Goal: Register for event/course

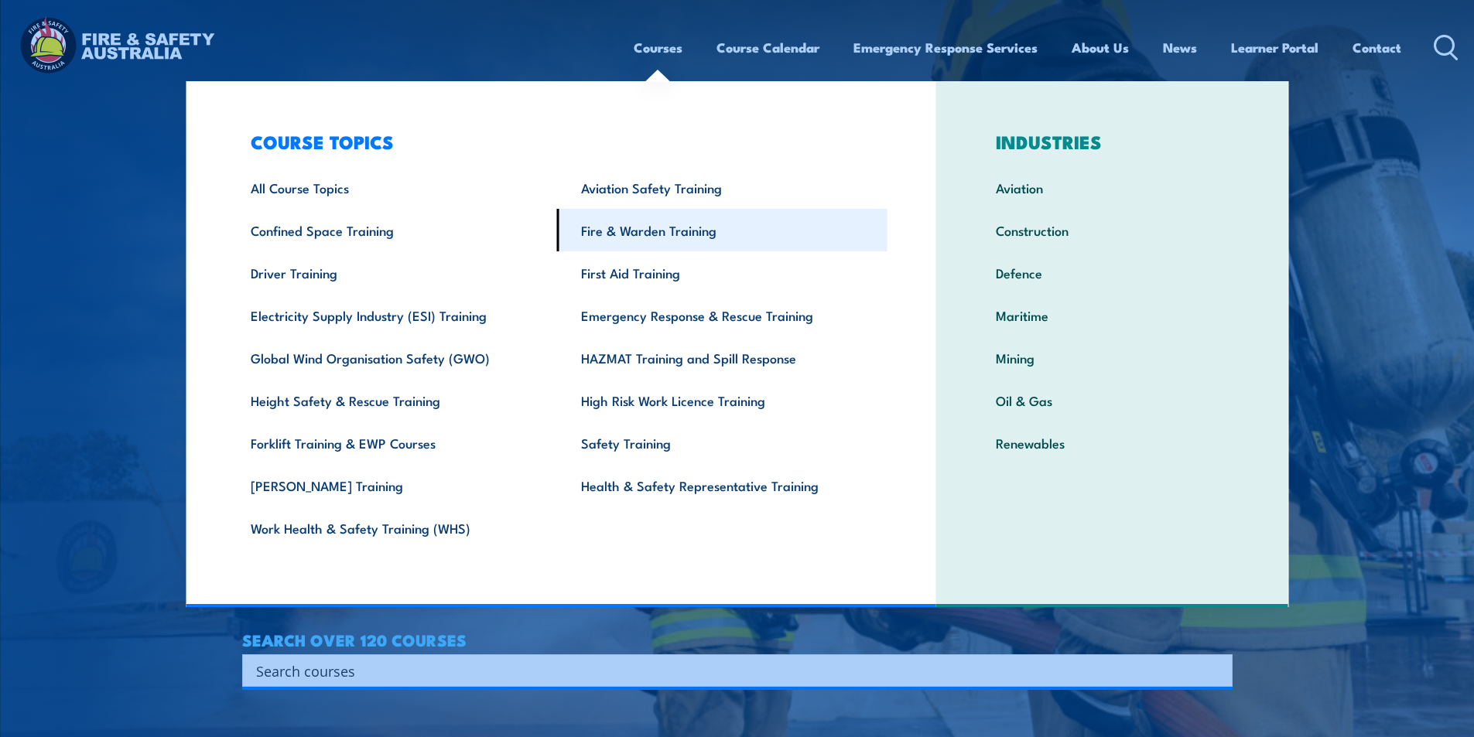
click at [717, 231] on link "Fire & Warden Training" at bounding box center [722, 230] width 330 height 43
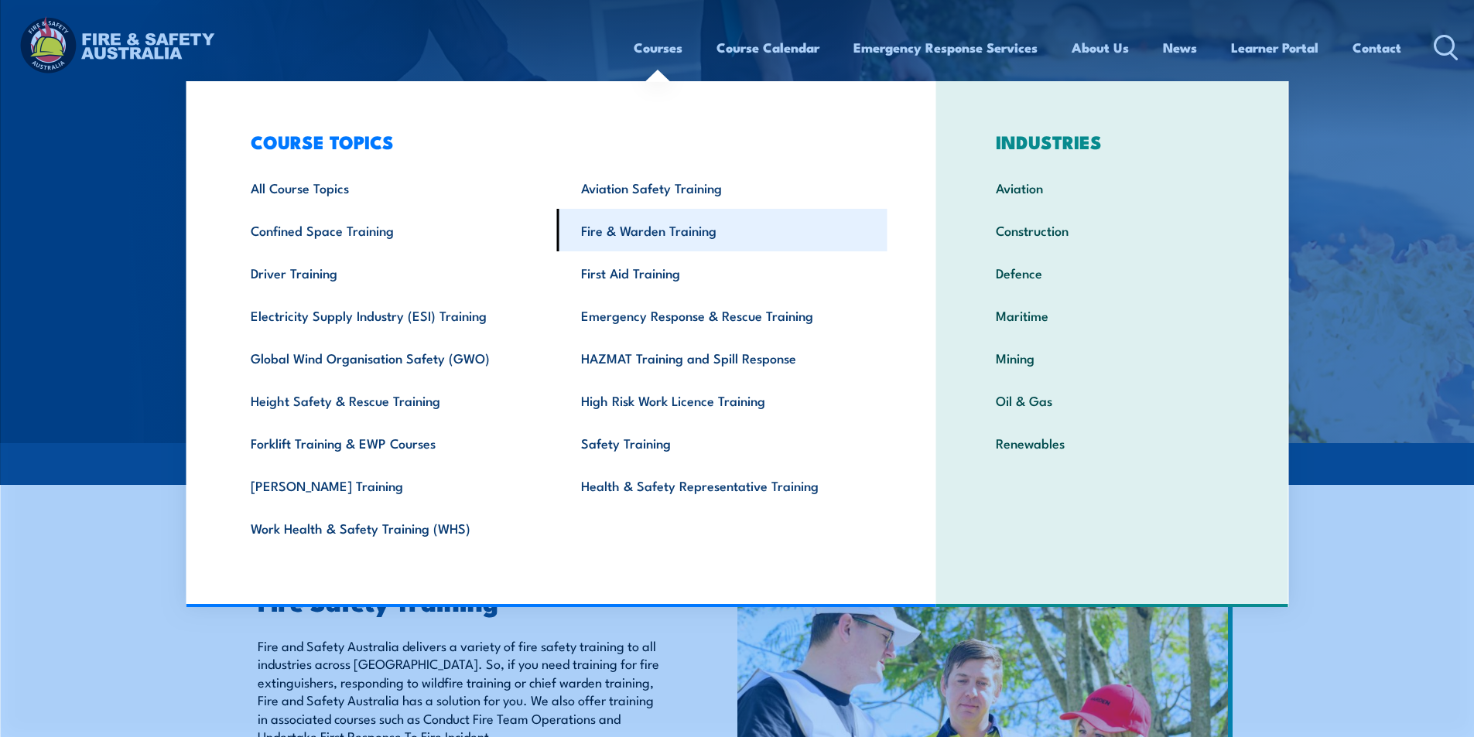
click at [667, 233] on link "Fire & Warden Training" at bounding box center [722, 230] width 330 height 43
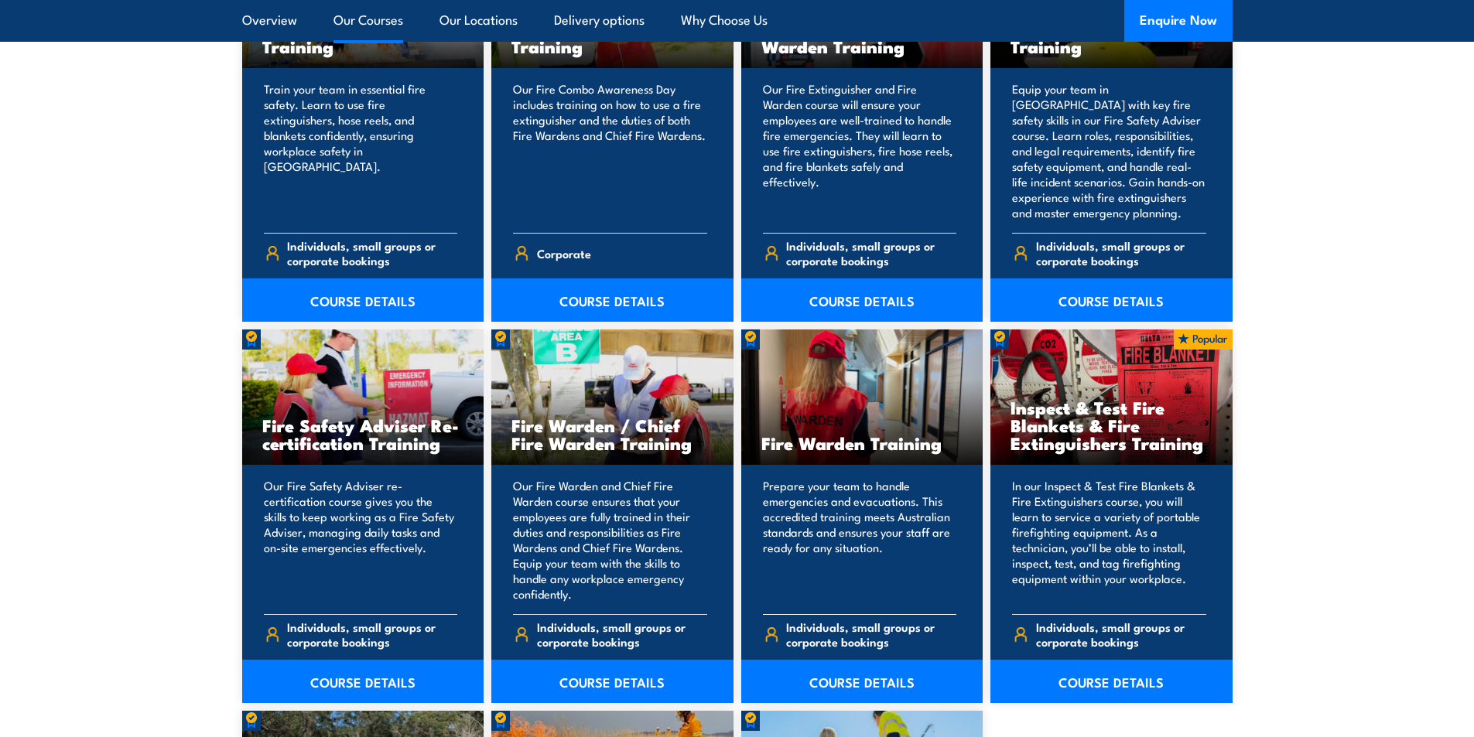
scroll to position [1857, 0]
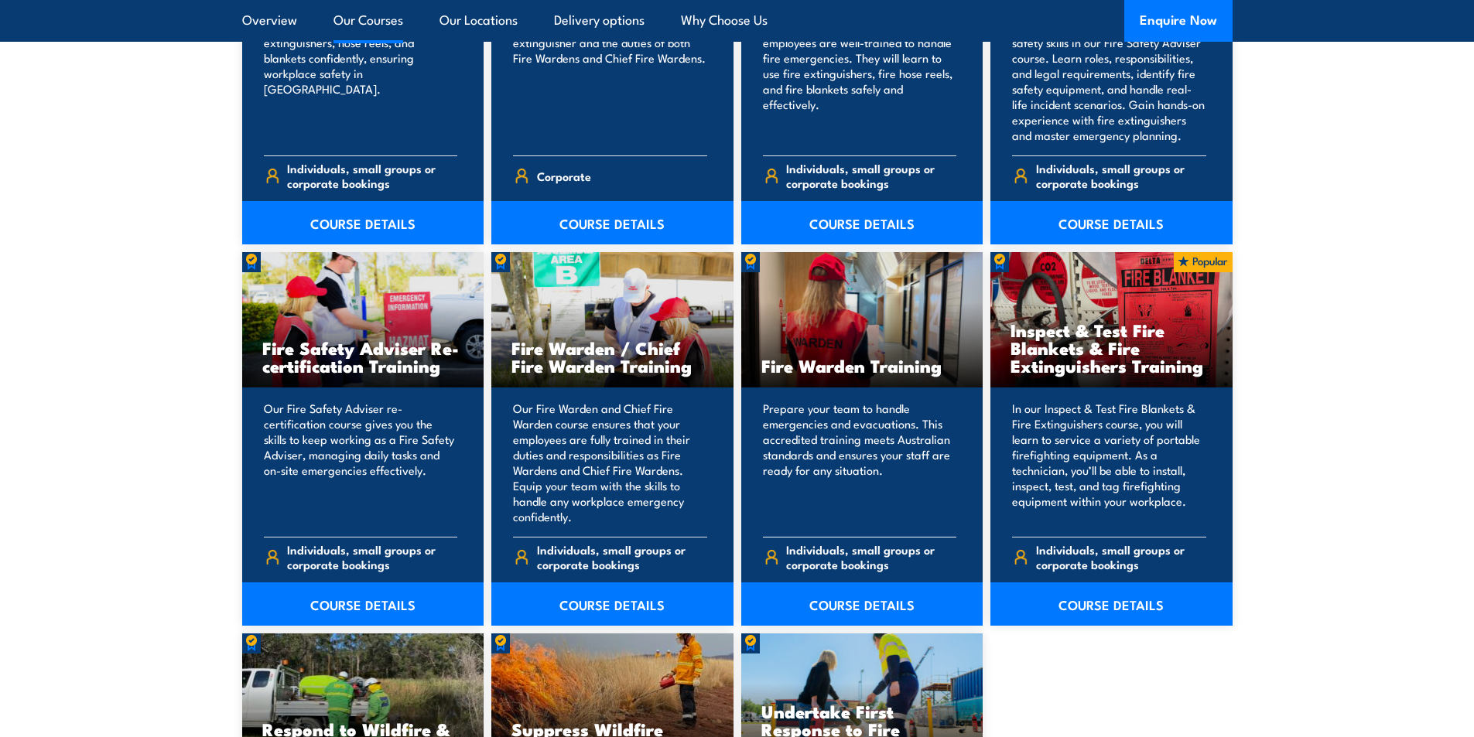
click at [901, 379] on div "Fire Warden Training" at bounding box center [862, 319] width 242 height 135
click at [877, 608] on link "COURSE DETAILS" at bounding box center [862, 604] width 242 height 43
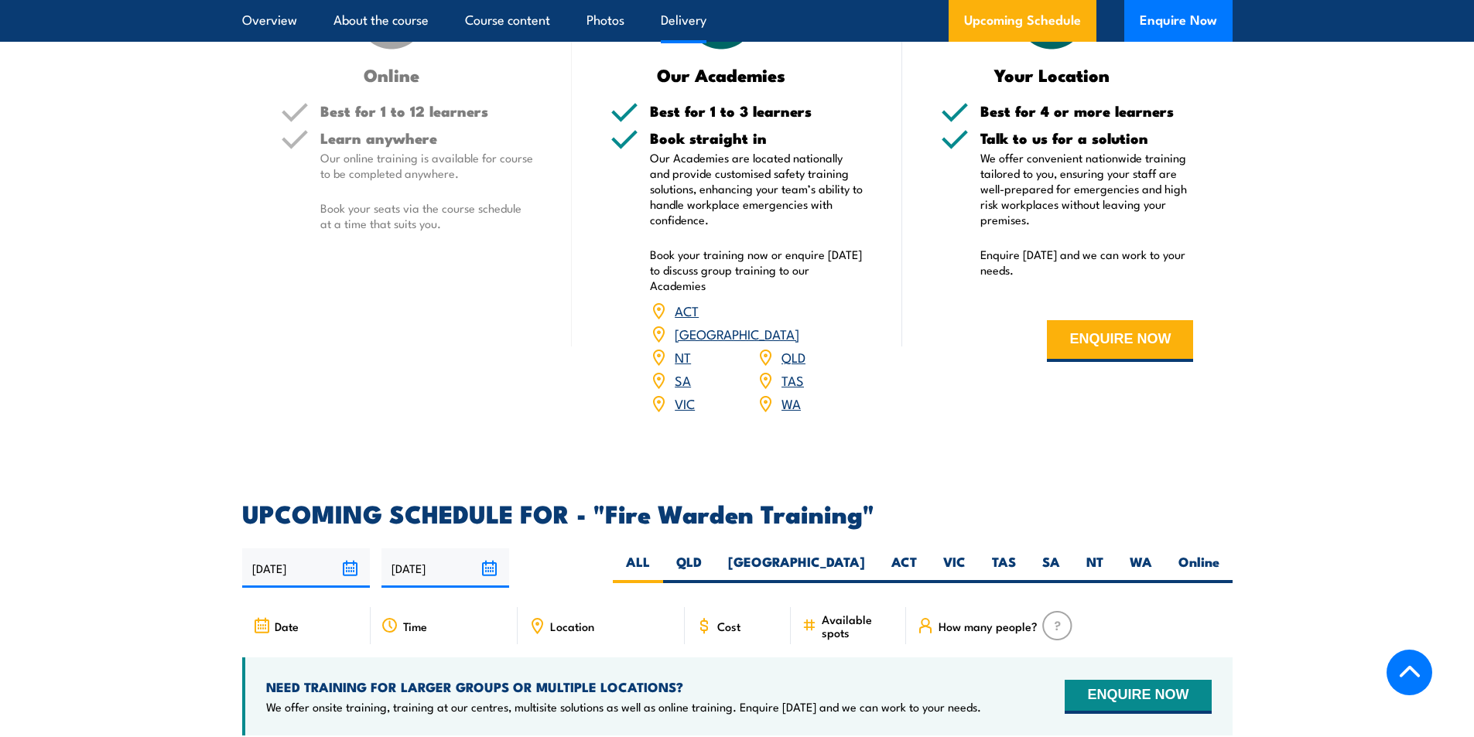
scroll to position [2321, 0]
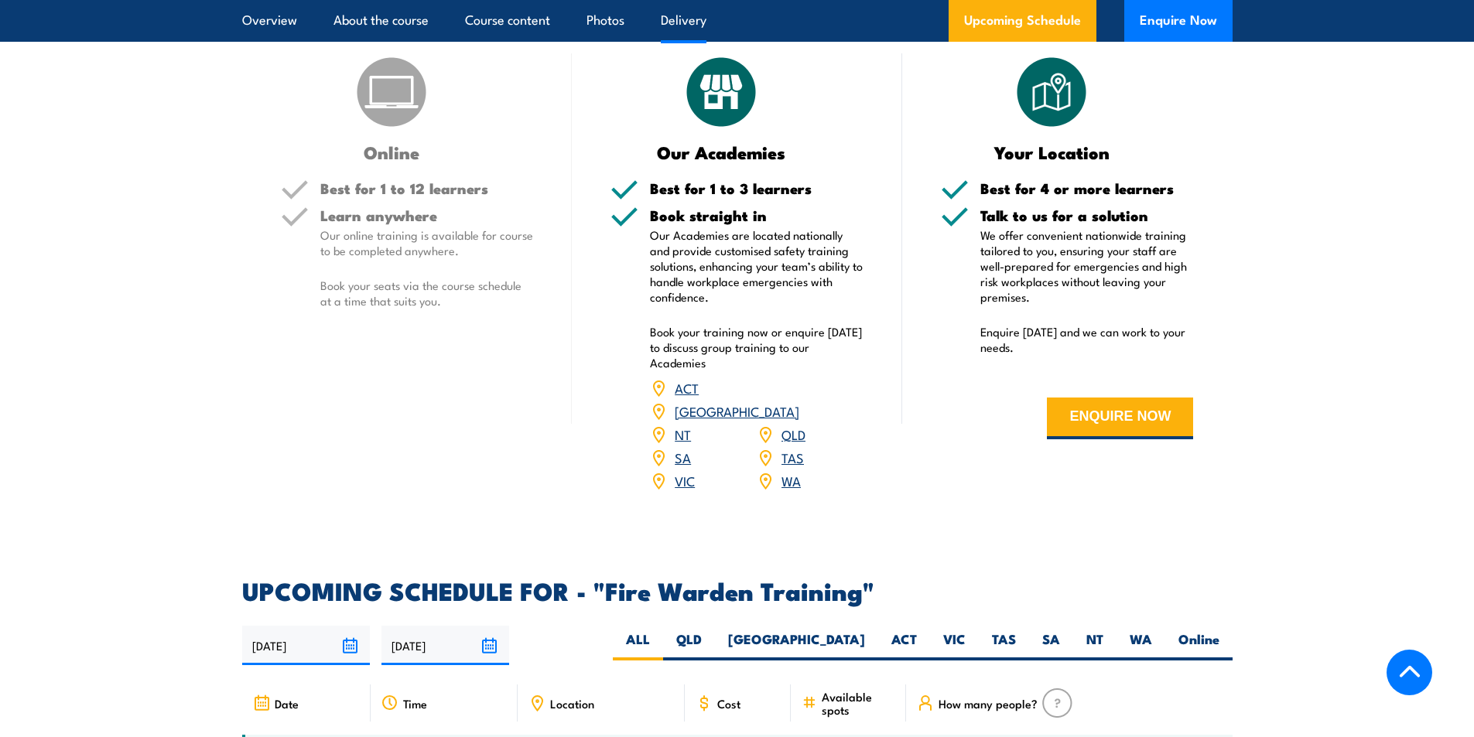
click at [686, 425] on link "NT" at bounding box center [683, 434] width 16 height 19
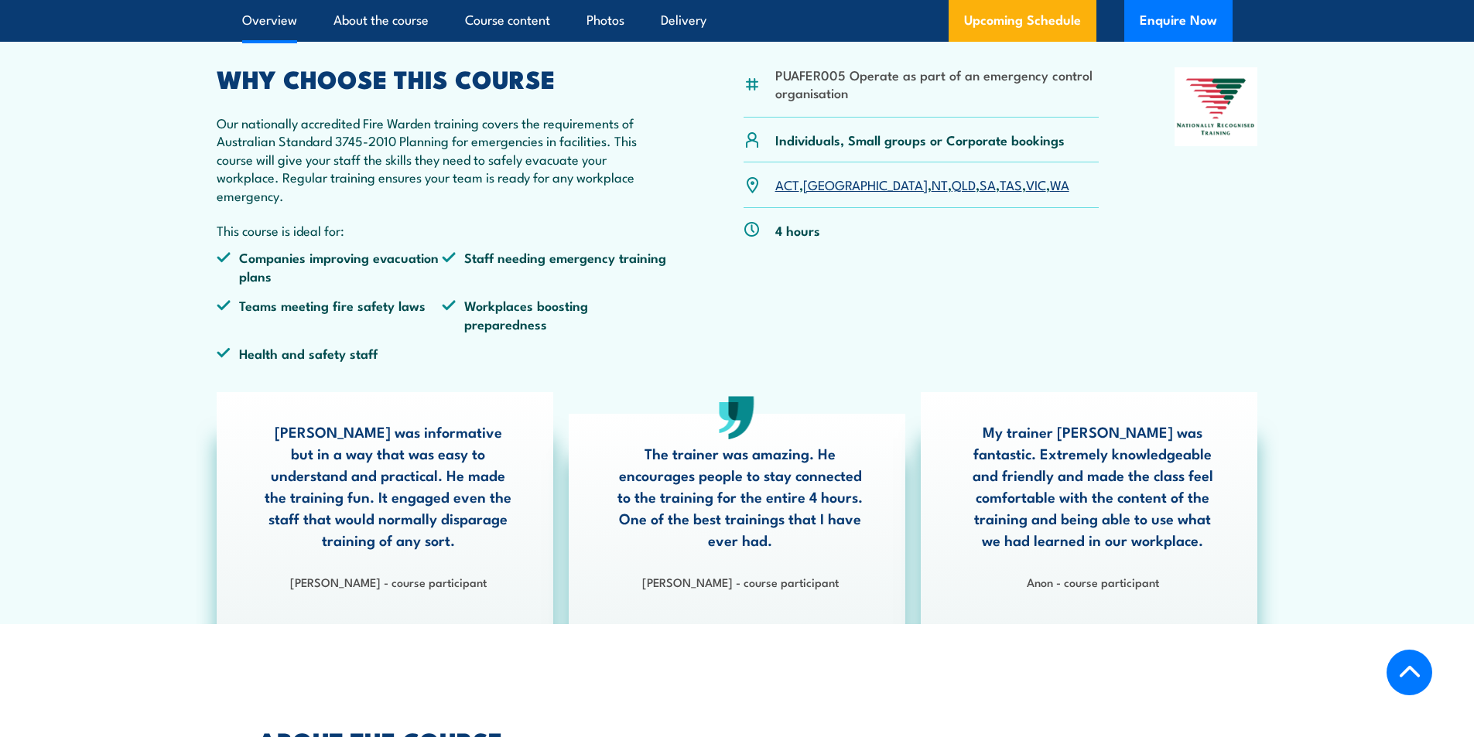
scroll to position [169, 0]
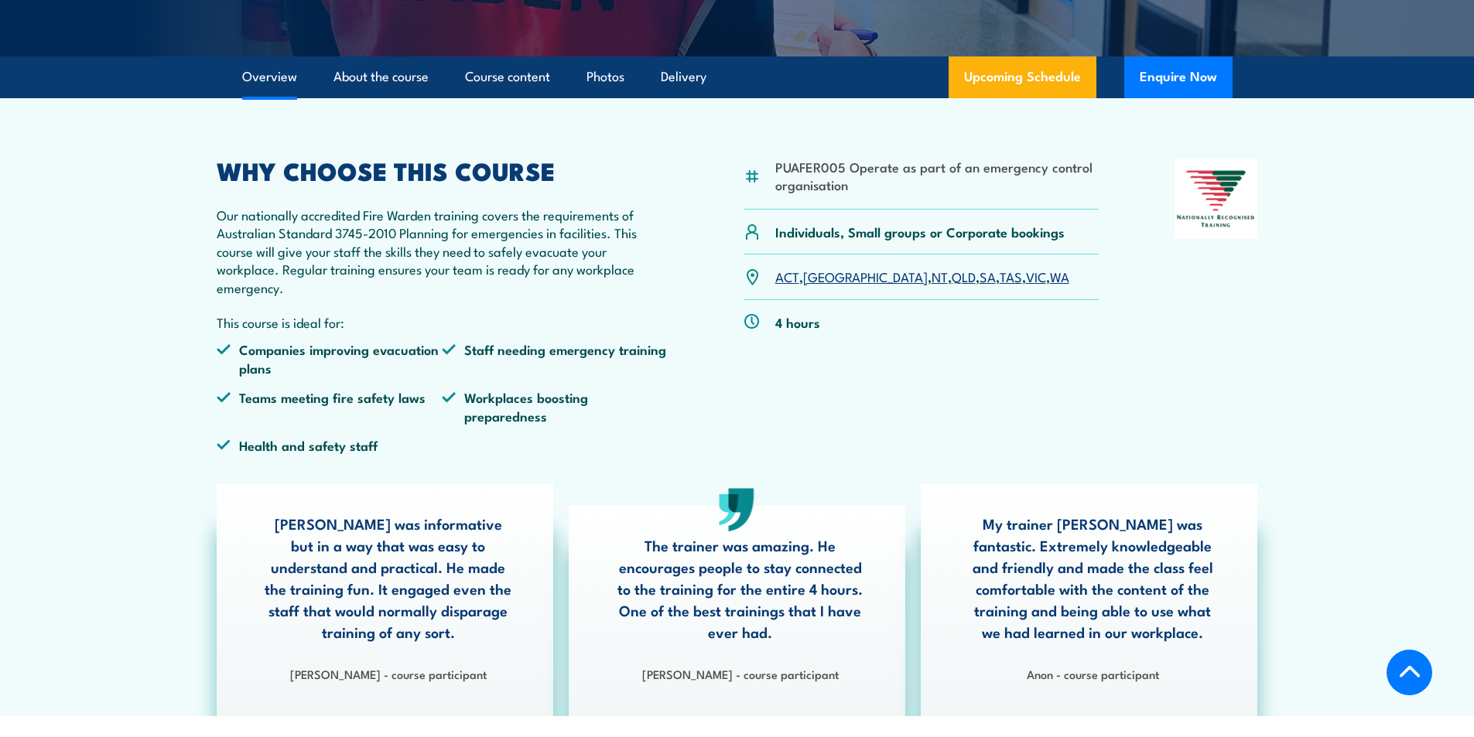
scroll to position [155, 0]
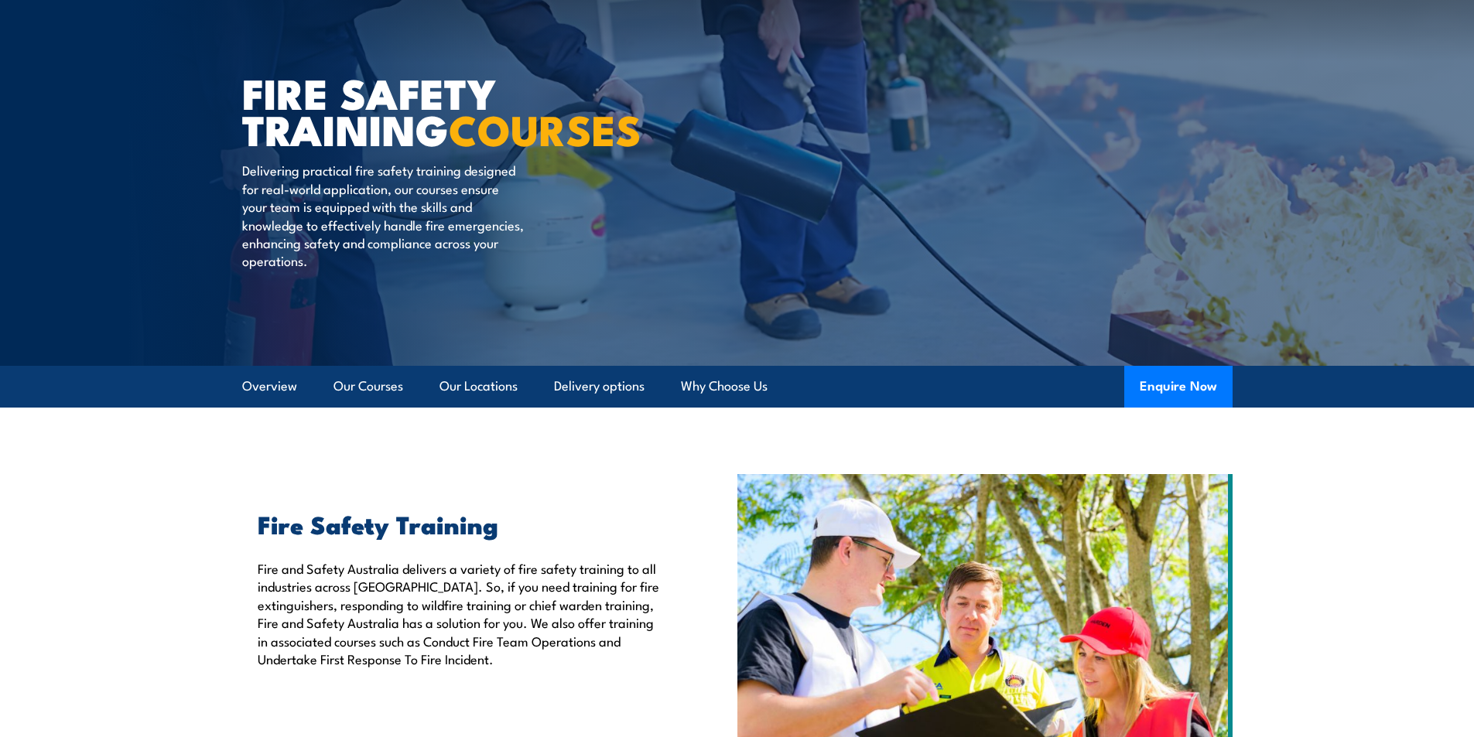
scroll to position [387, 0]
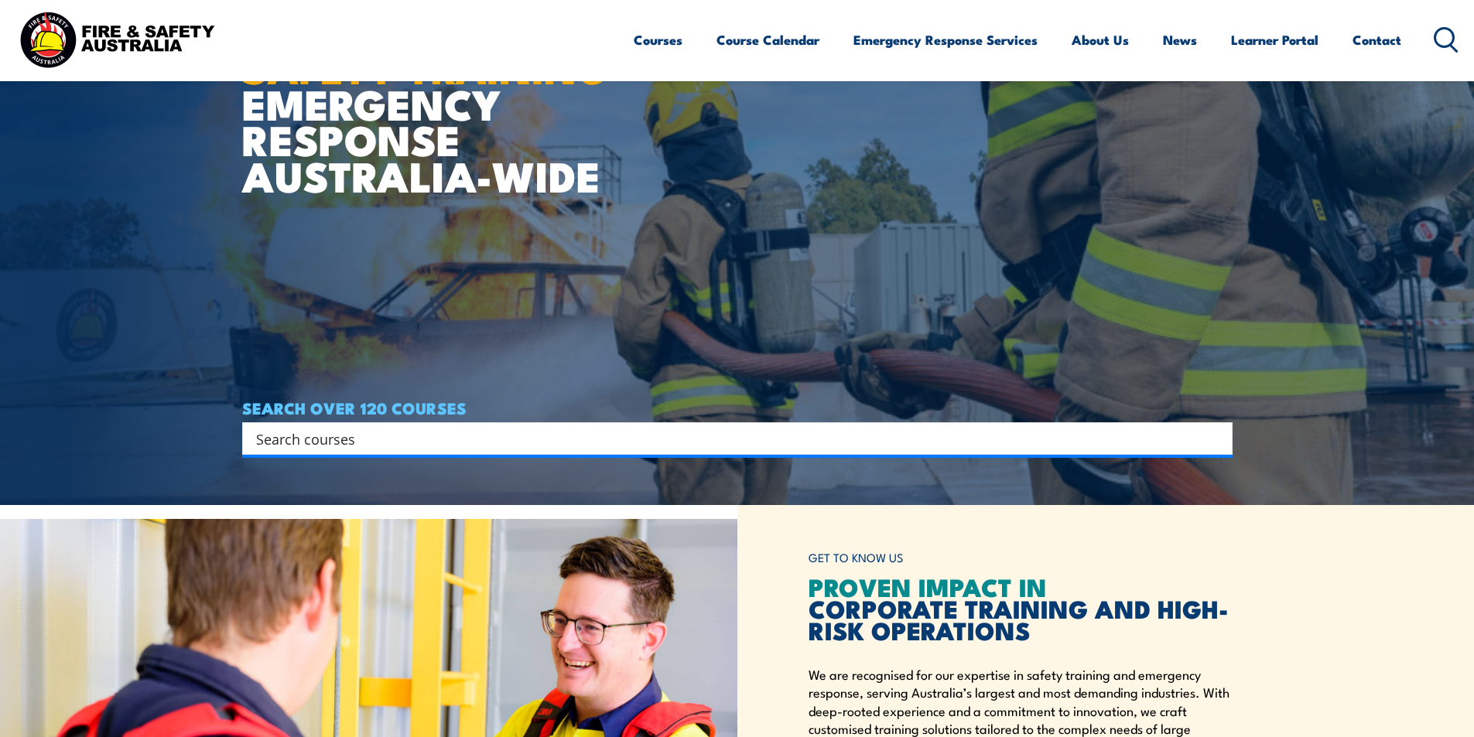
scroll to position [309, 0]
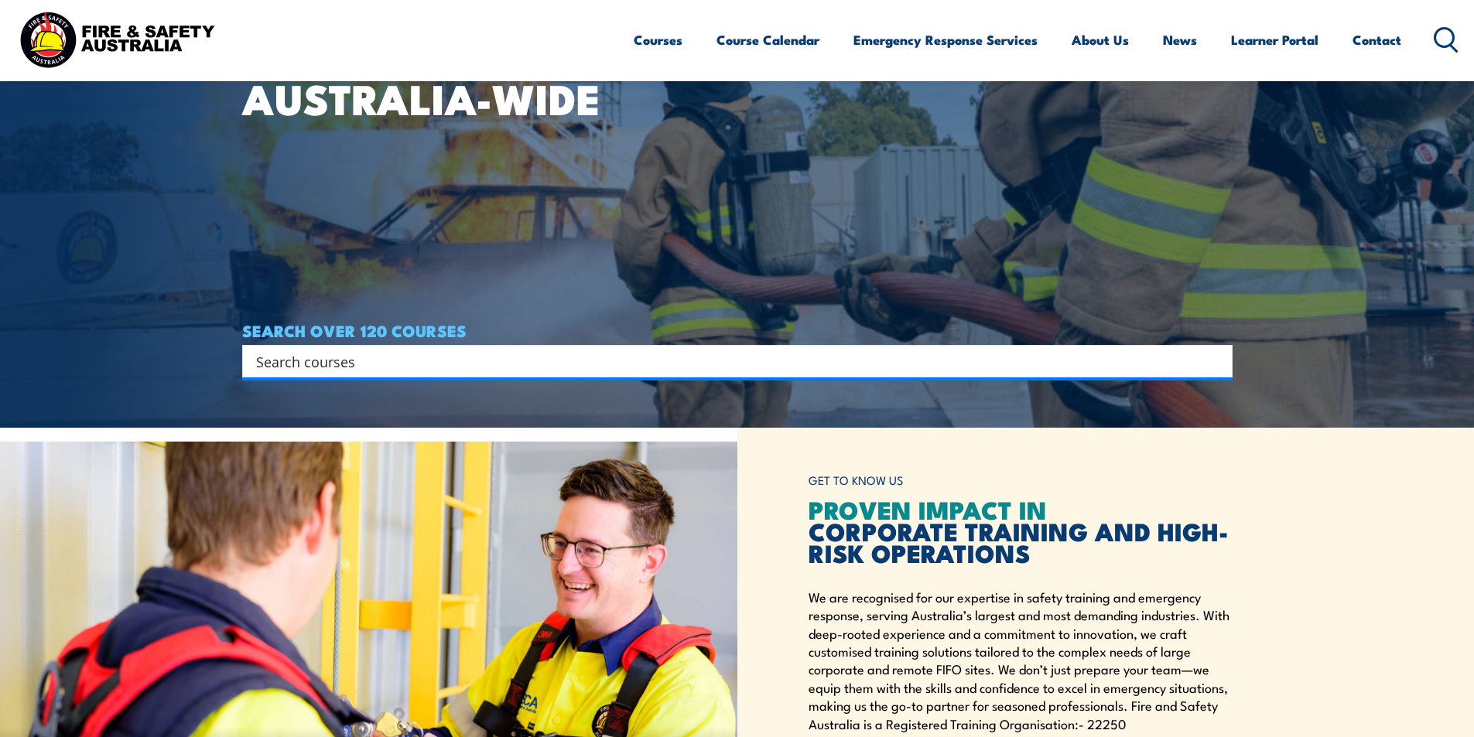
click at [468, 357] on input "Search input" at bounding box center [727, 361] width 942 height 23
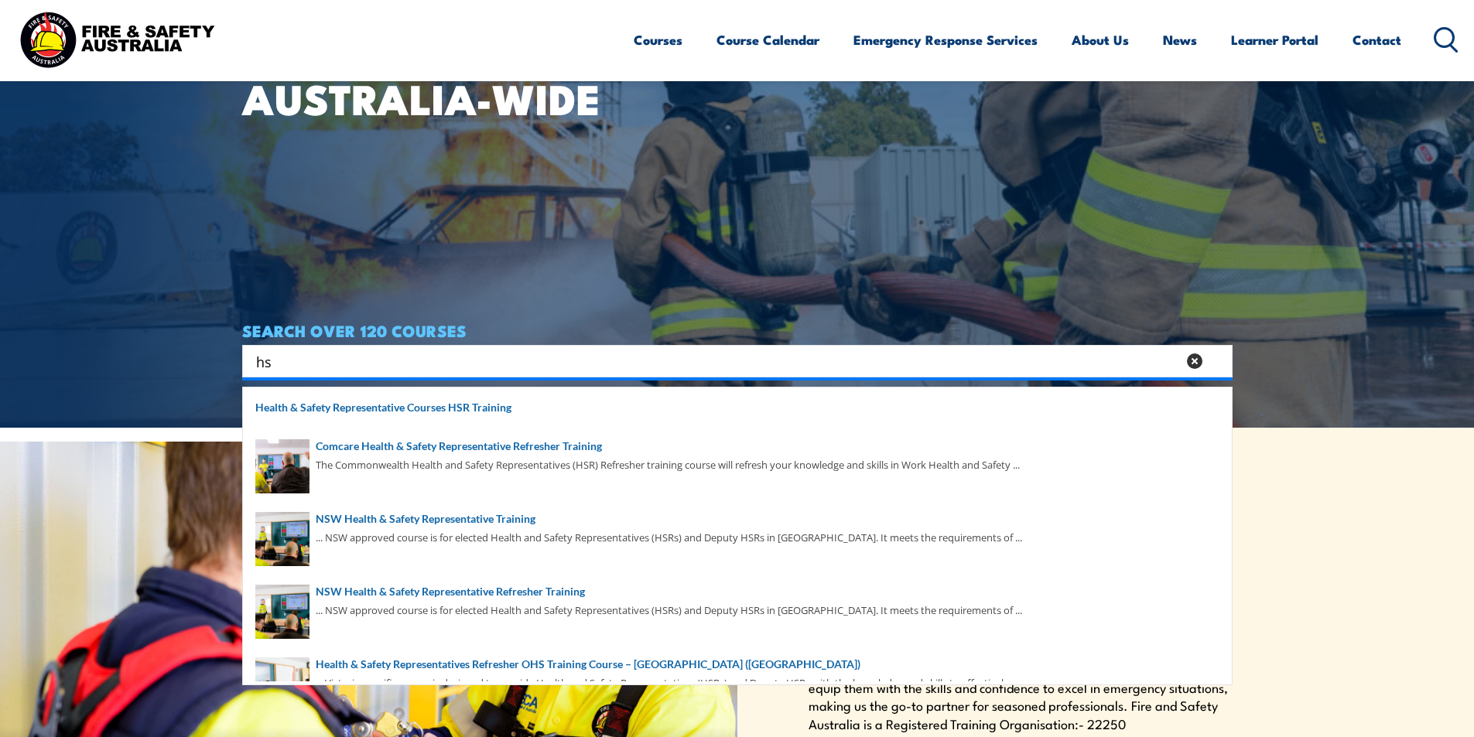
type input "h"
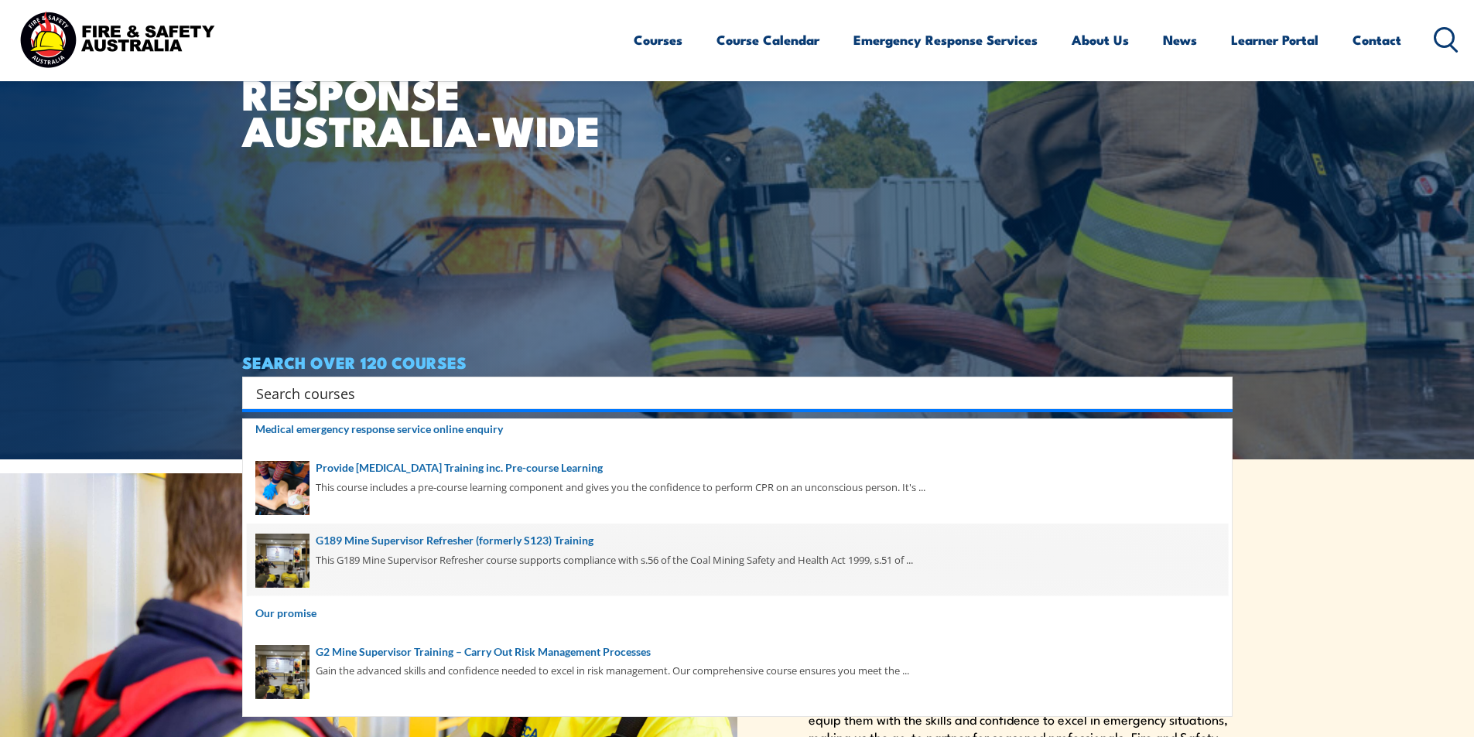
scroll to position [0, 0]
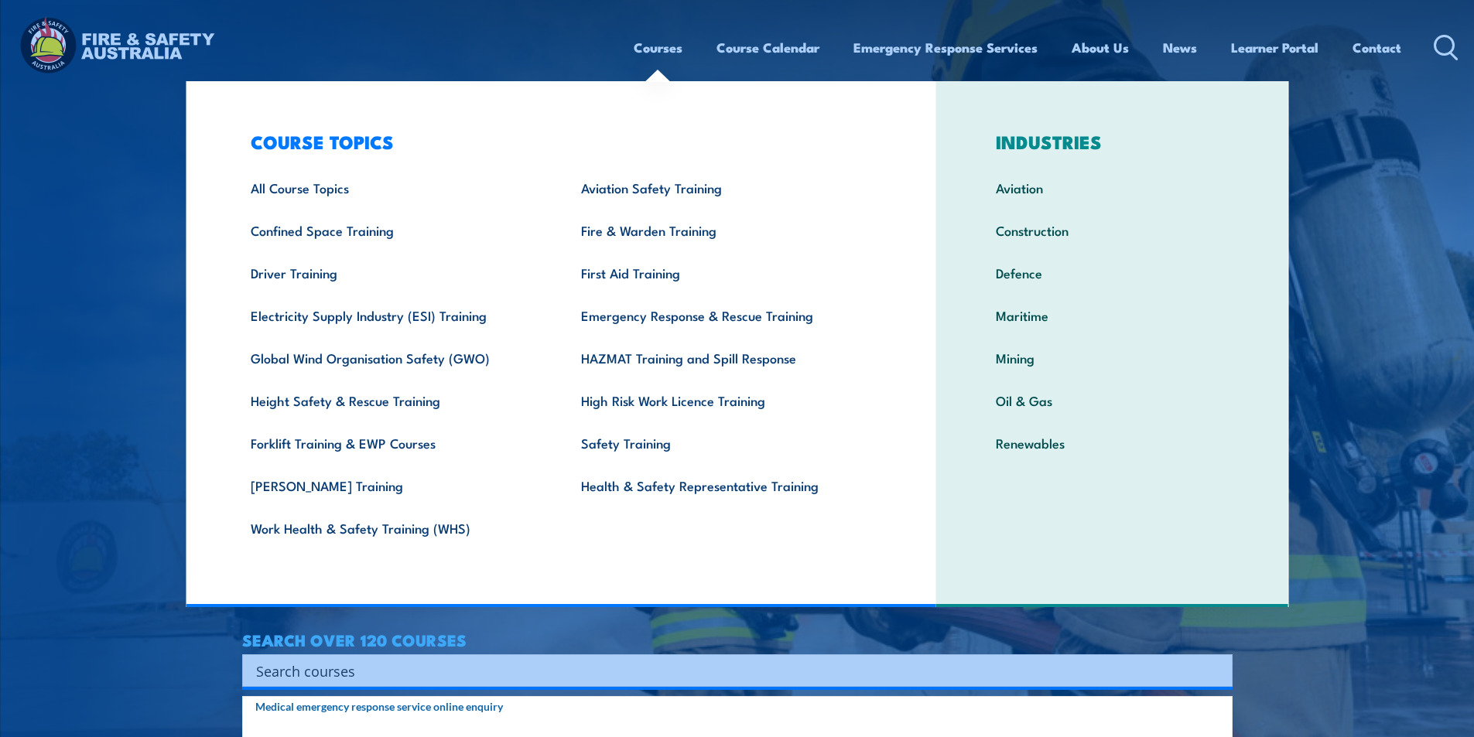
click at [650, 46] on link "Courses" at bounding box center [658, 47] width 49 height 41
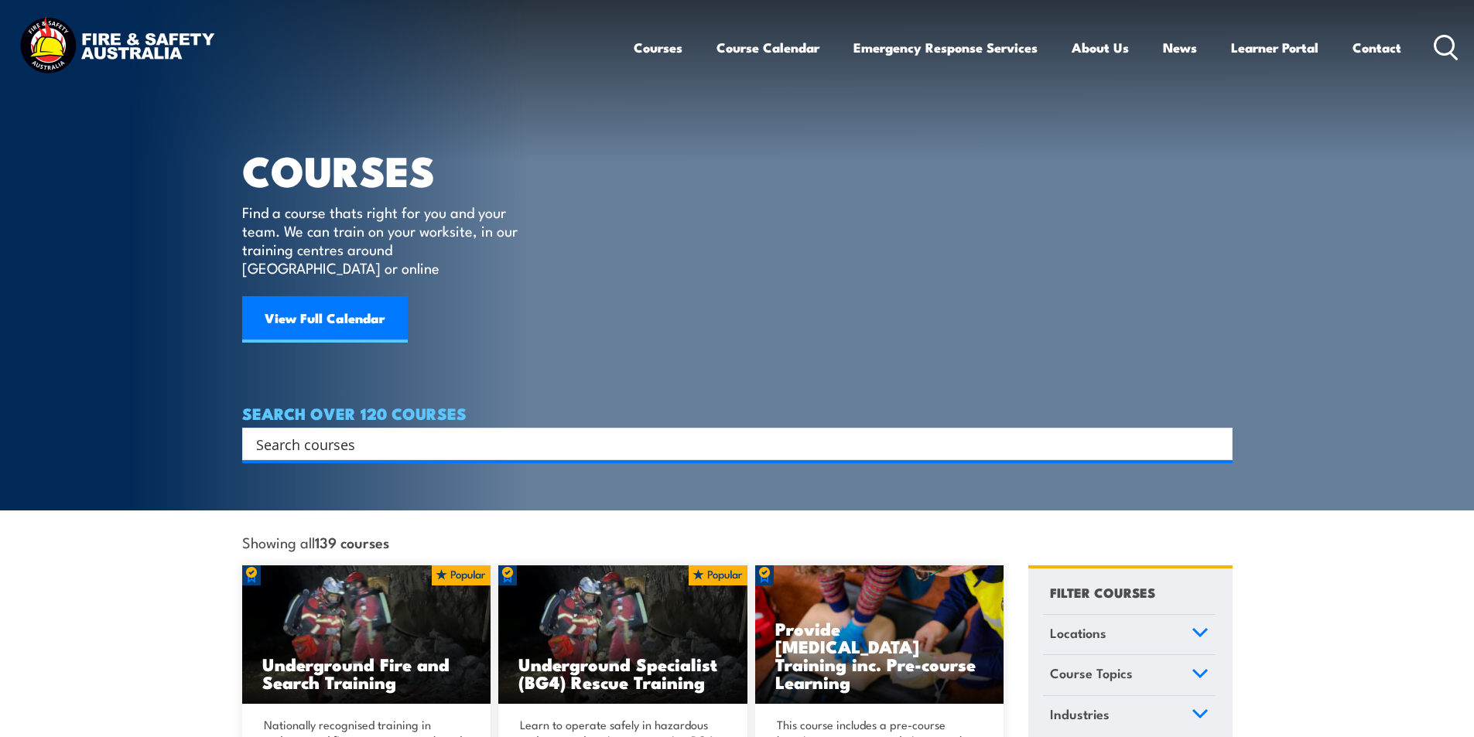
click at [553, 433] on input "Search input" at bounding box center [727, 444] width 942 height 23
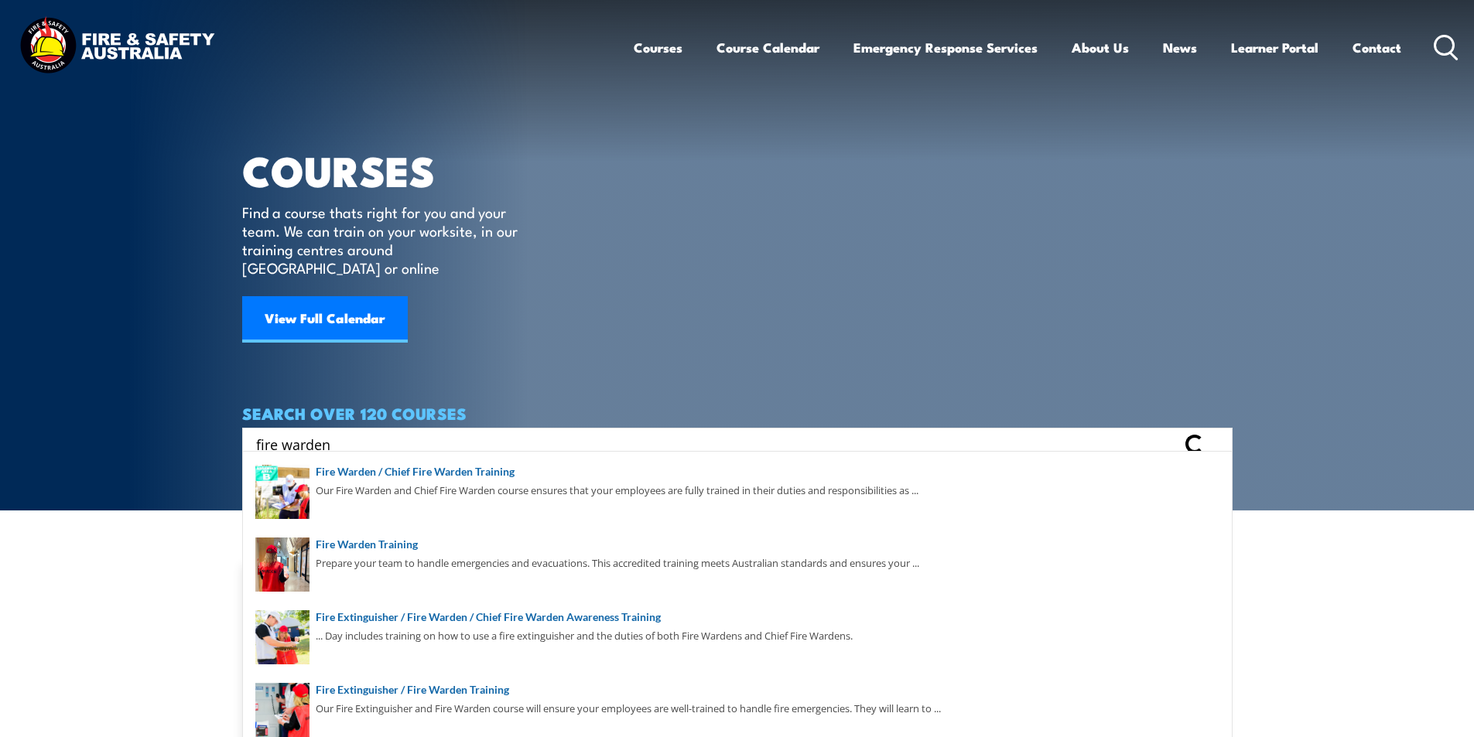
type input "fire warden"
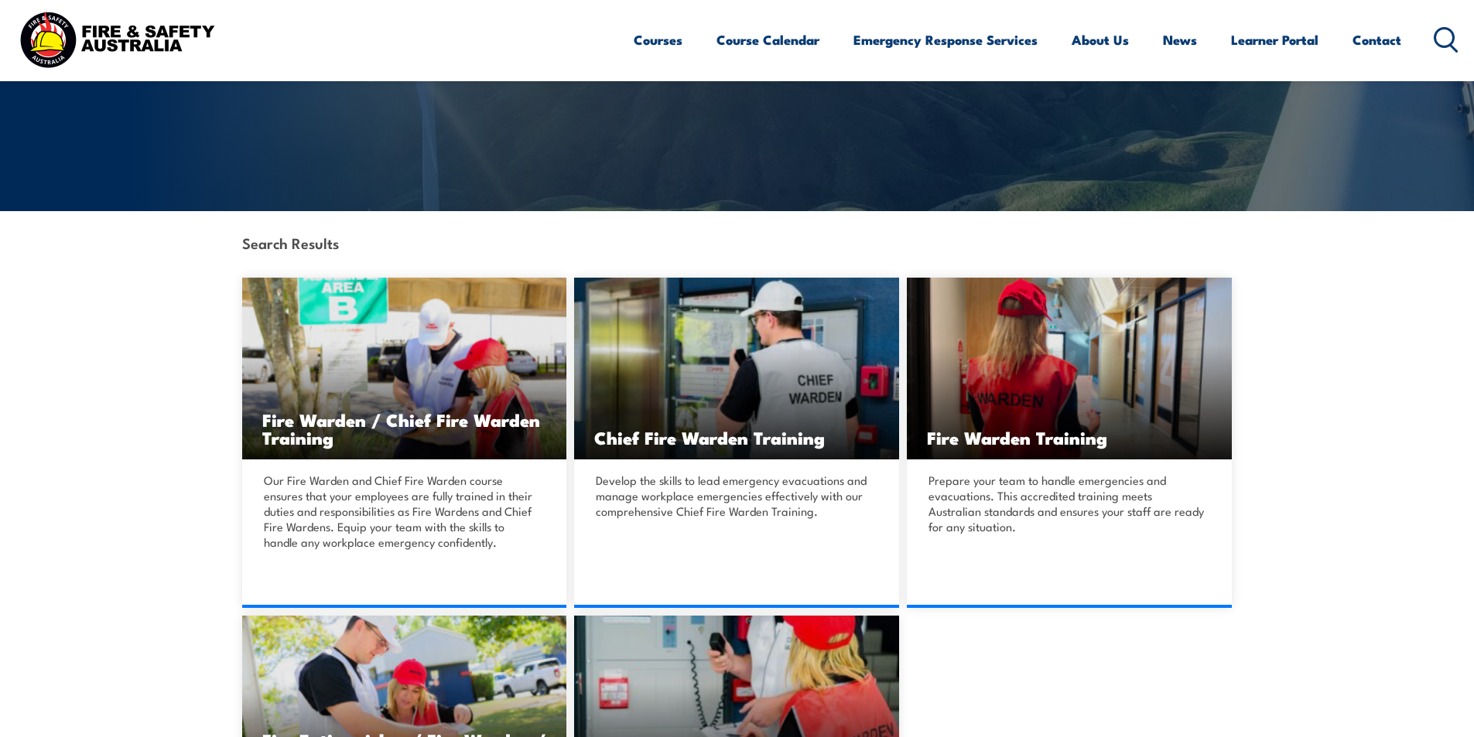
scroll to position [309, 0]
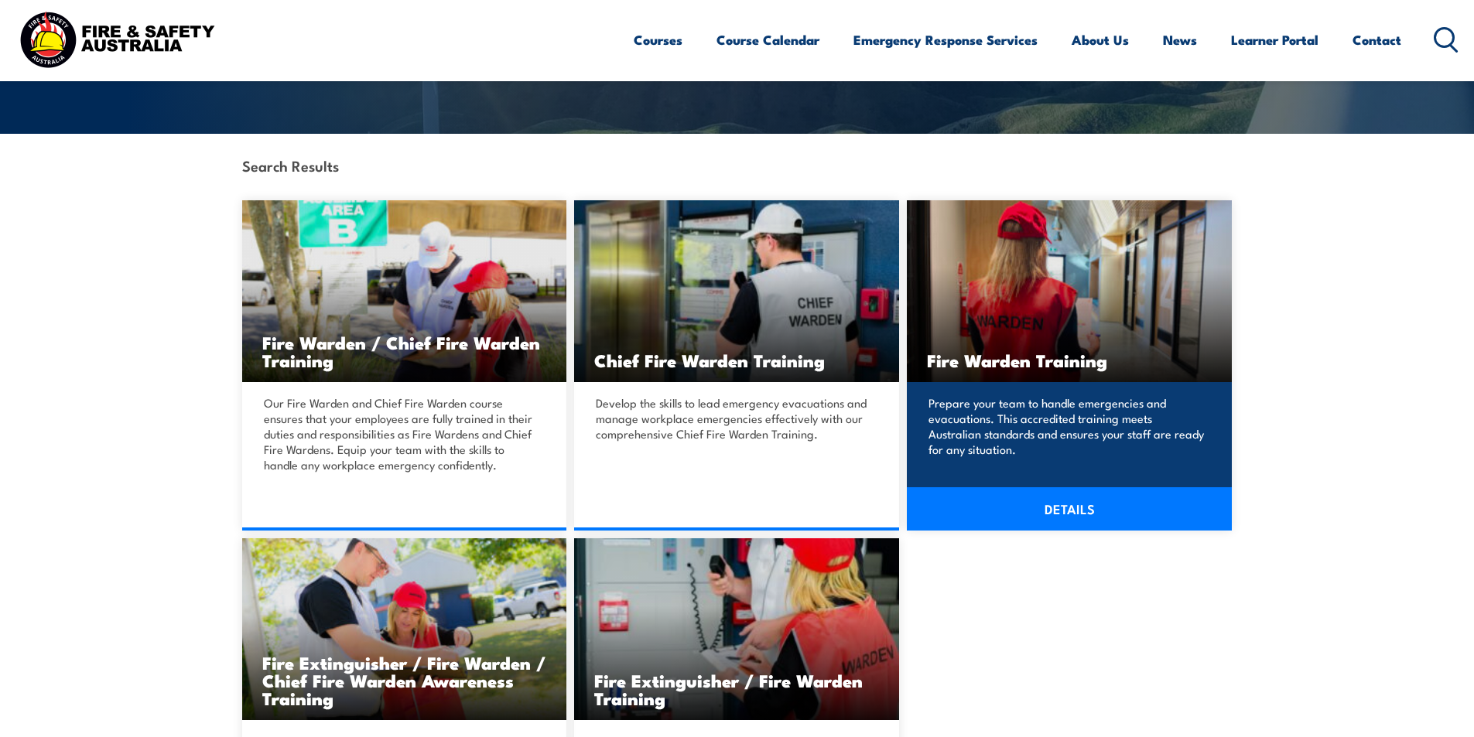
click at [1068, 514] on link "DETAILS" at bounding box center [1069, 508] width 325 height 43
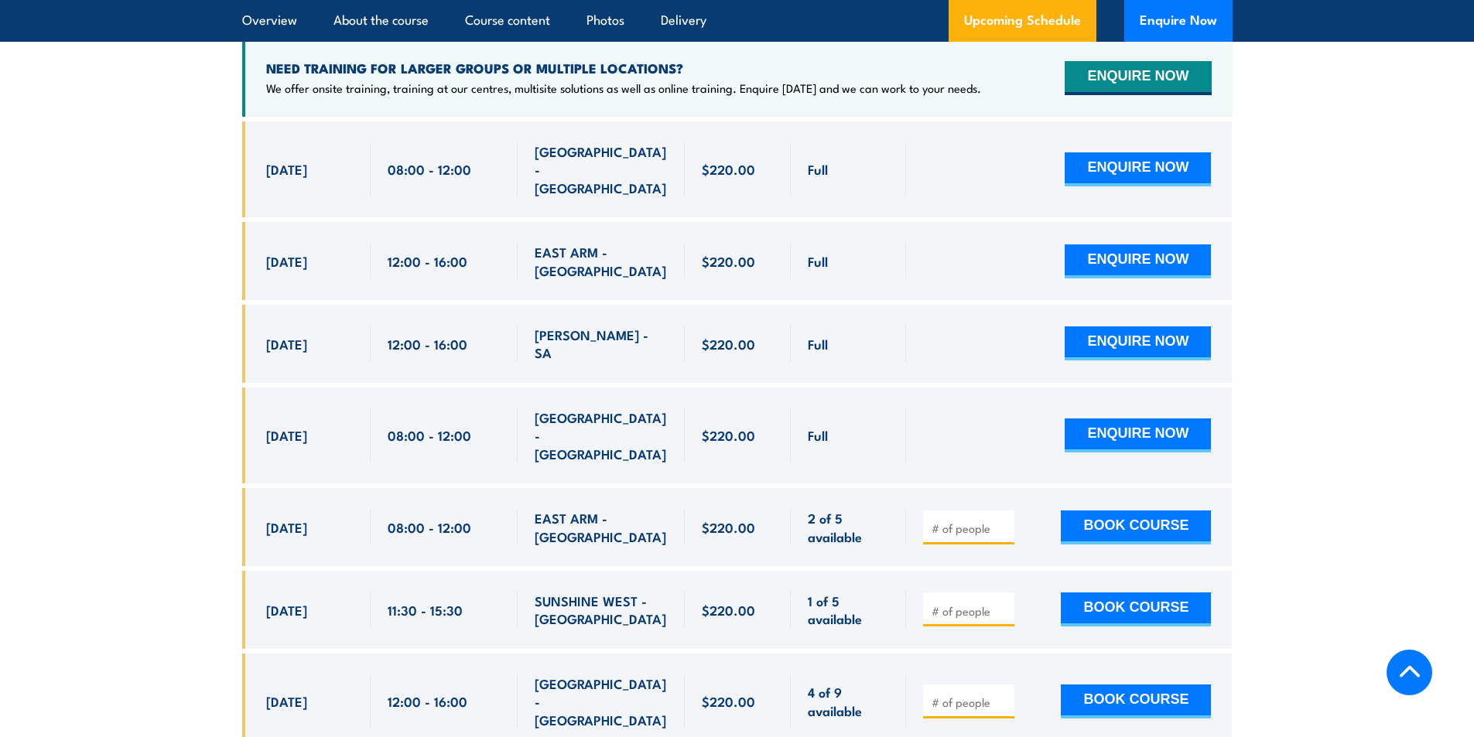
scroll to position [2708, 0]
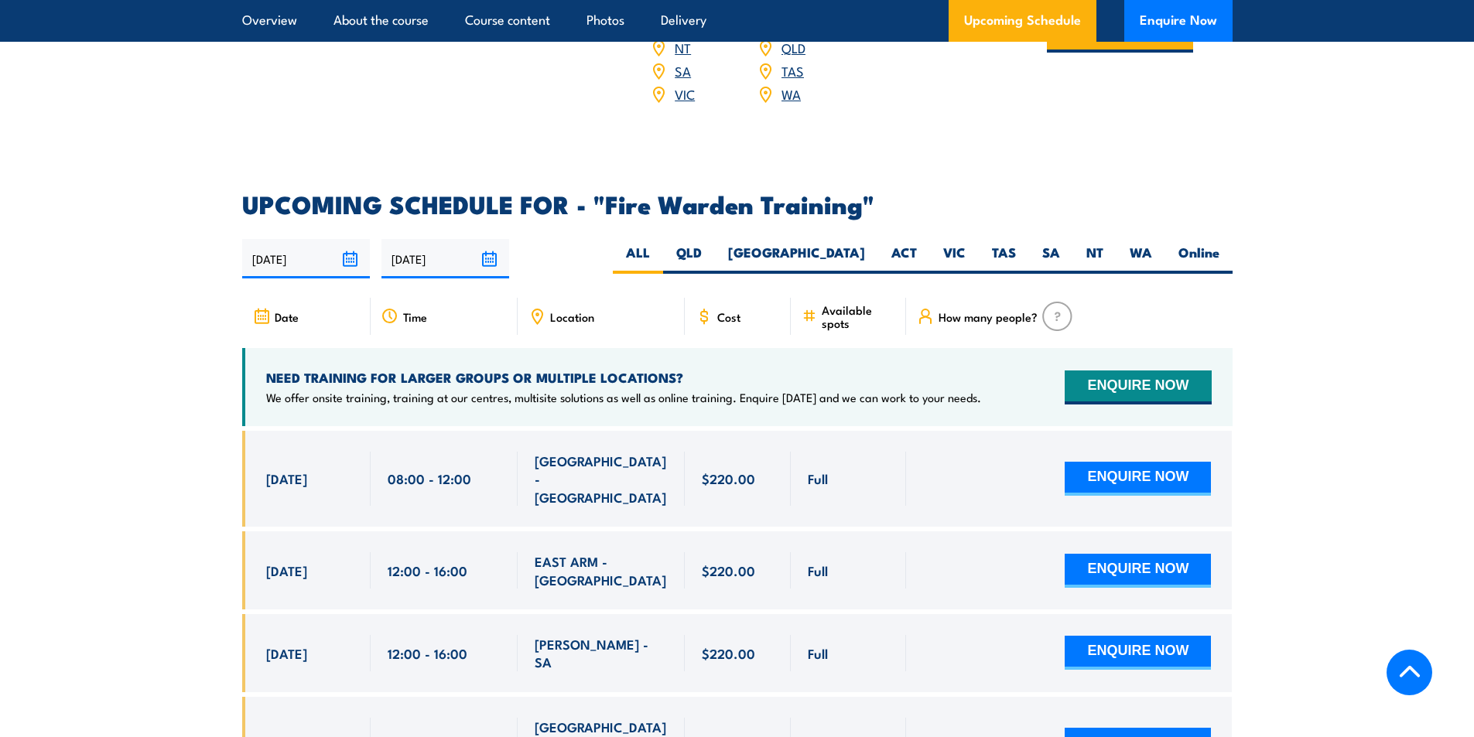
click at [827, 562] on span "Full" at bounding box center [818, 571] width 20 height 18
click at [686, 533] on div "$220.00" at bounding box center [738, 571] width 107 height 78
click at [590, 552] on span "EAST ARM - [GEOGRAPHIC_DATA]" at bounding box center [601, 570] width 133 height 36
